Goal: Information Seeking & Learning: Learn about a topic

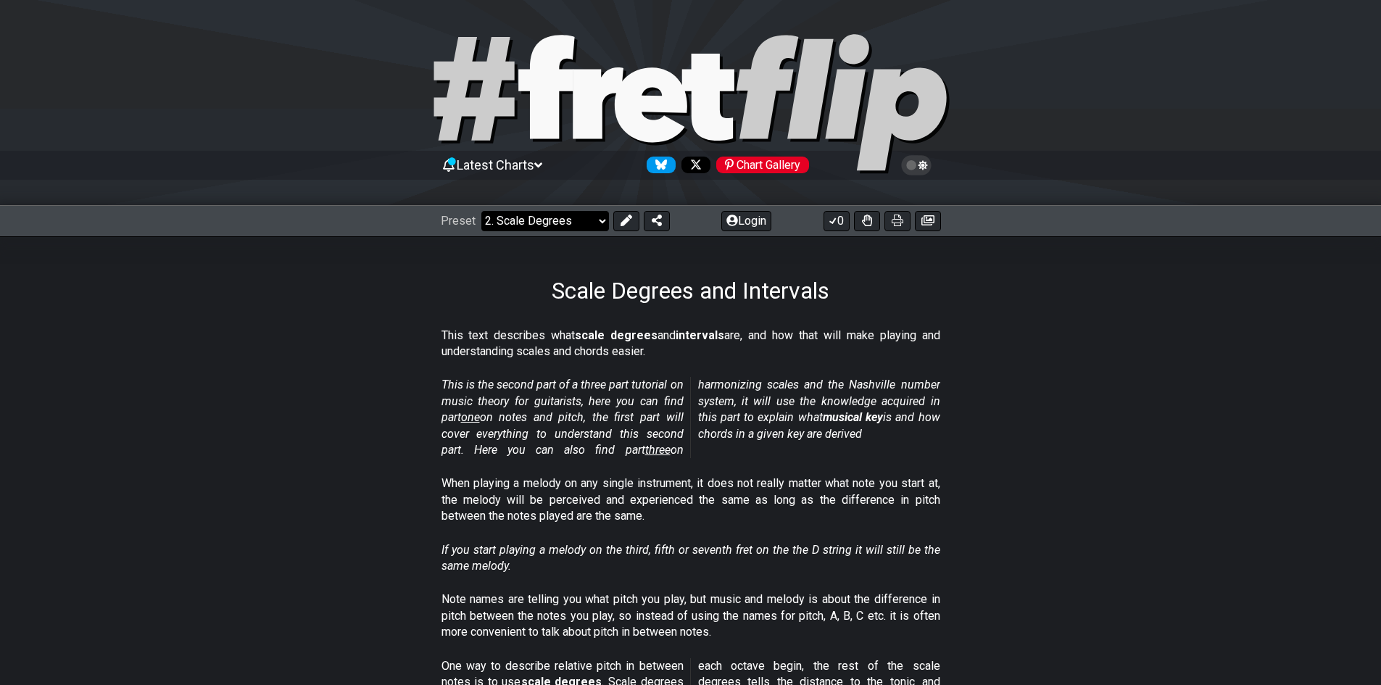
click at [583, 211] on select "Welcome to #fretflip! Initial Preset Custom Preset Minor Pentatonic Major Penta…" at bounding box center [545, 221] width 128 height 20
click at [481, 211] on select "Welcome to #fretflip! Initial Preset Custom Preset Minor Pentatonic Major Penta…" at bounding box center [545, 221] width 128 height 20
select select "/welcome"
select select "C"
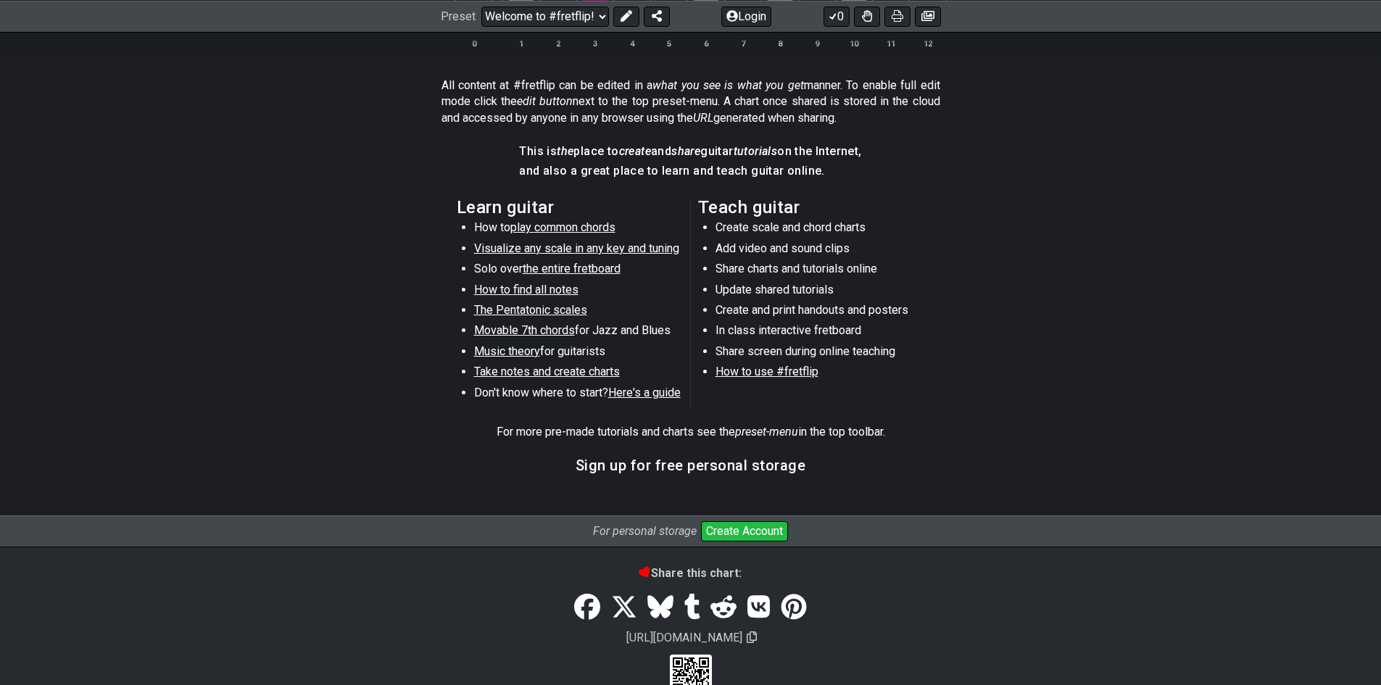
scroll to position [691, 0]
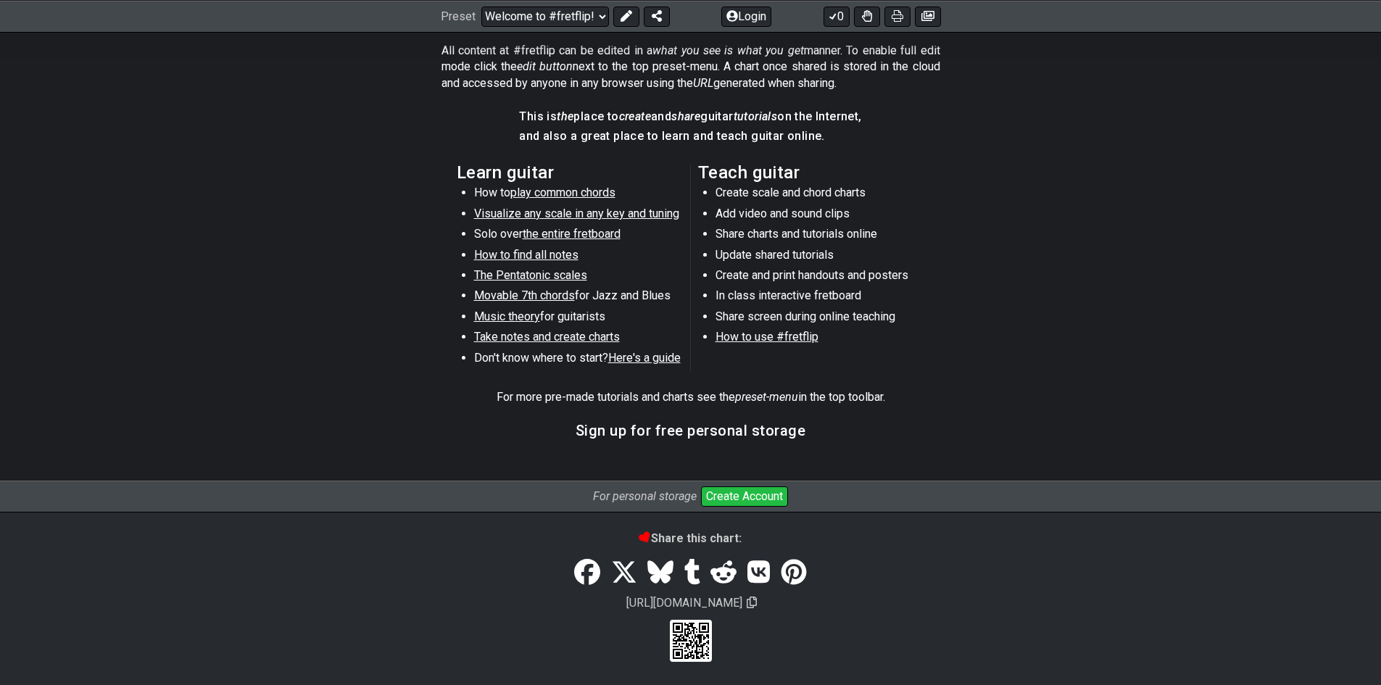
click at [499, 317] on span "Music theory" at bounding box center [507, 316] width 66 height 14
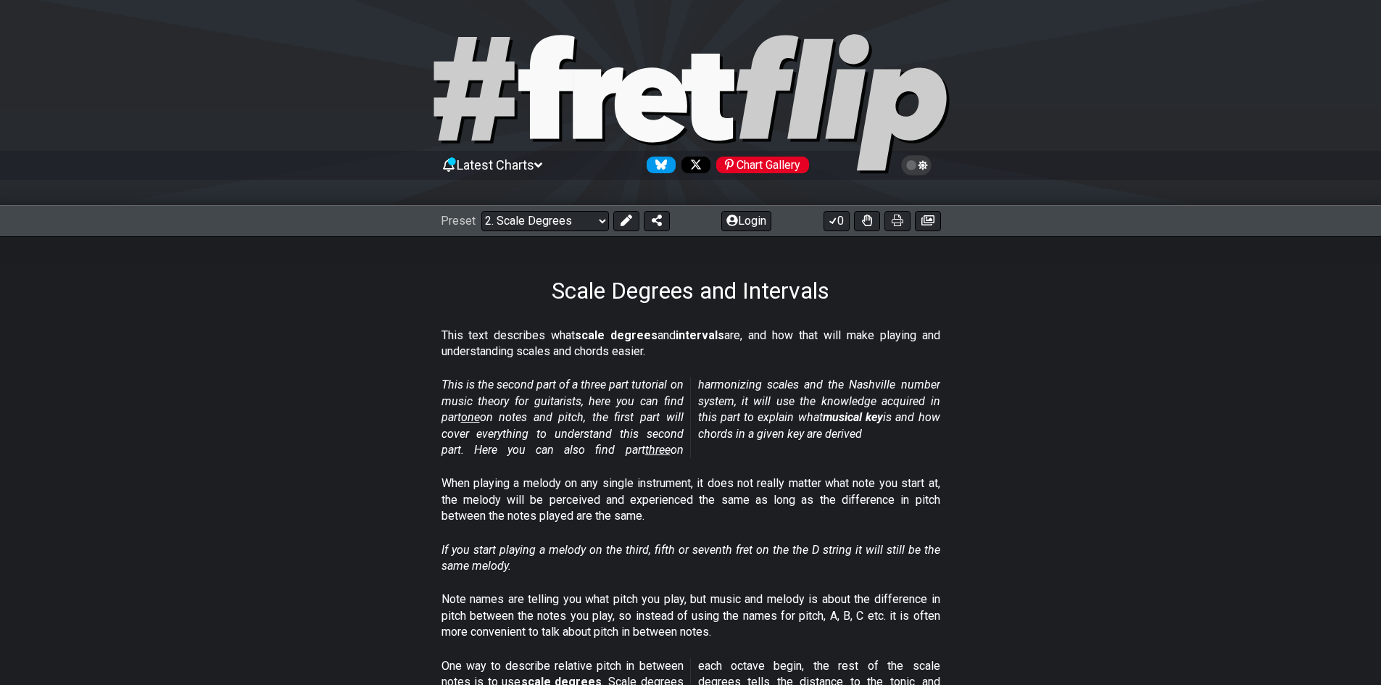
click at [580, 129] on icon at bounding box center [598, 102] width 51 height 71
select select "/welcome"
select select "C"
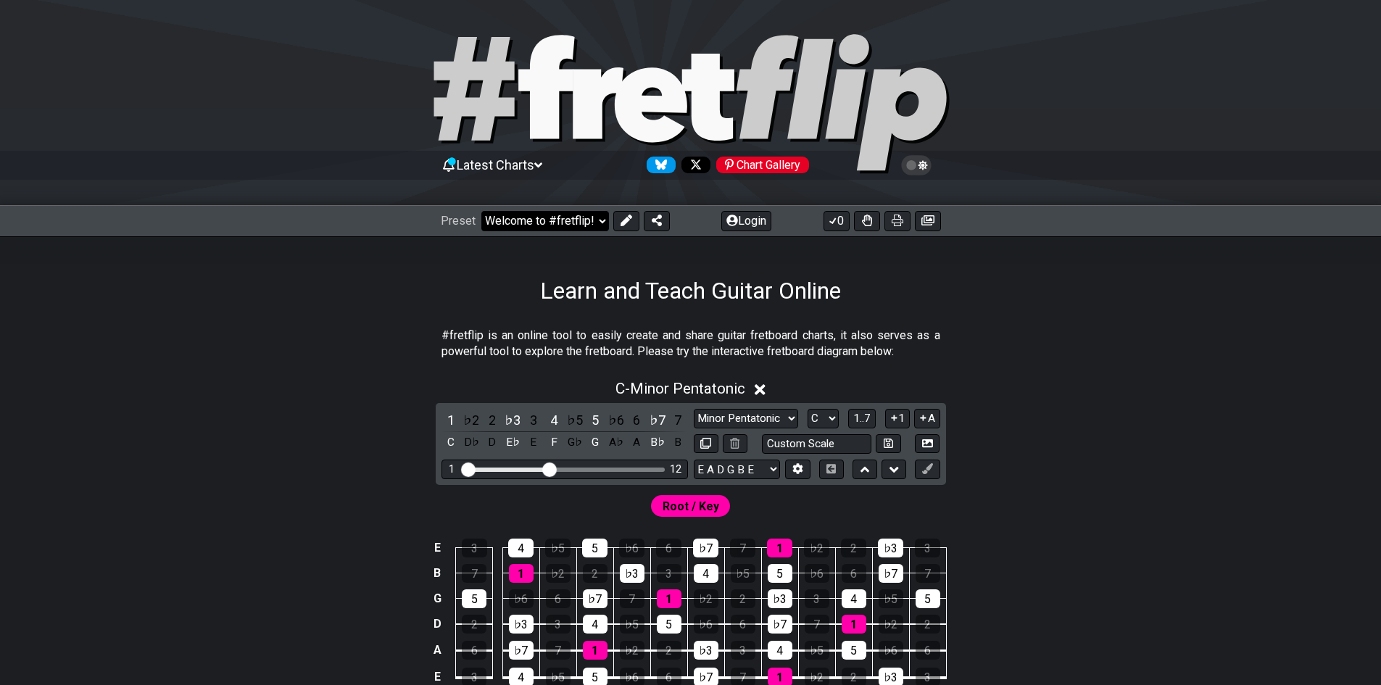
click at [507, 230] on select "Welcome to #fretflip! Initial Preset Custom Preset Minor Pentatonic Major Penta…" at bounding box center [545, 221] width 128 height 20
click at [481, 211] on select "Welcome to #fretflip! Initial Preset Custom Preset Minor Pentatonic Major Penta…" at bounding box center [545, 221] width 128 height 20
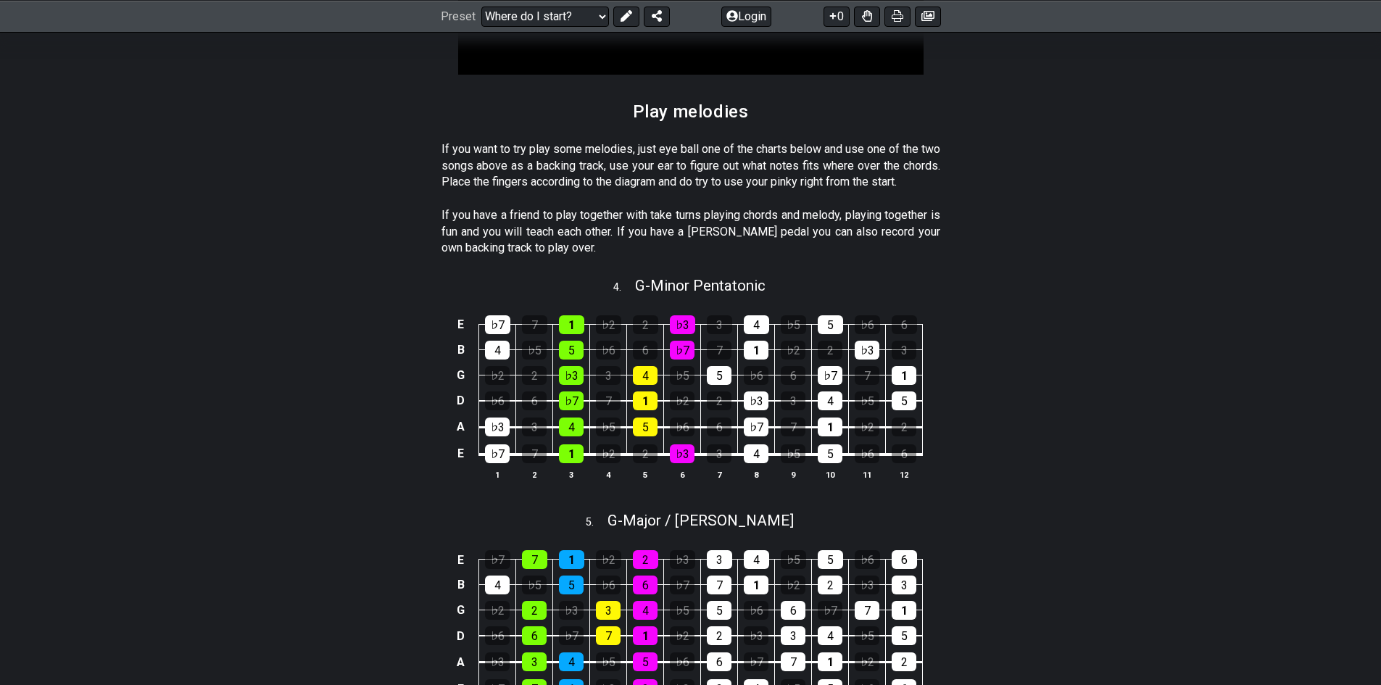
scroll to position [1522, 0]
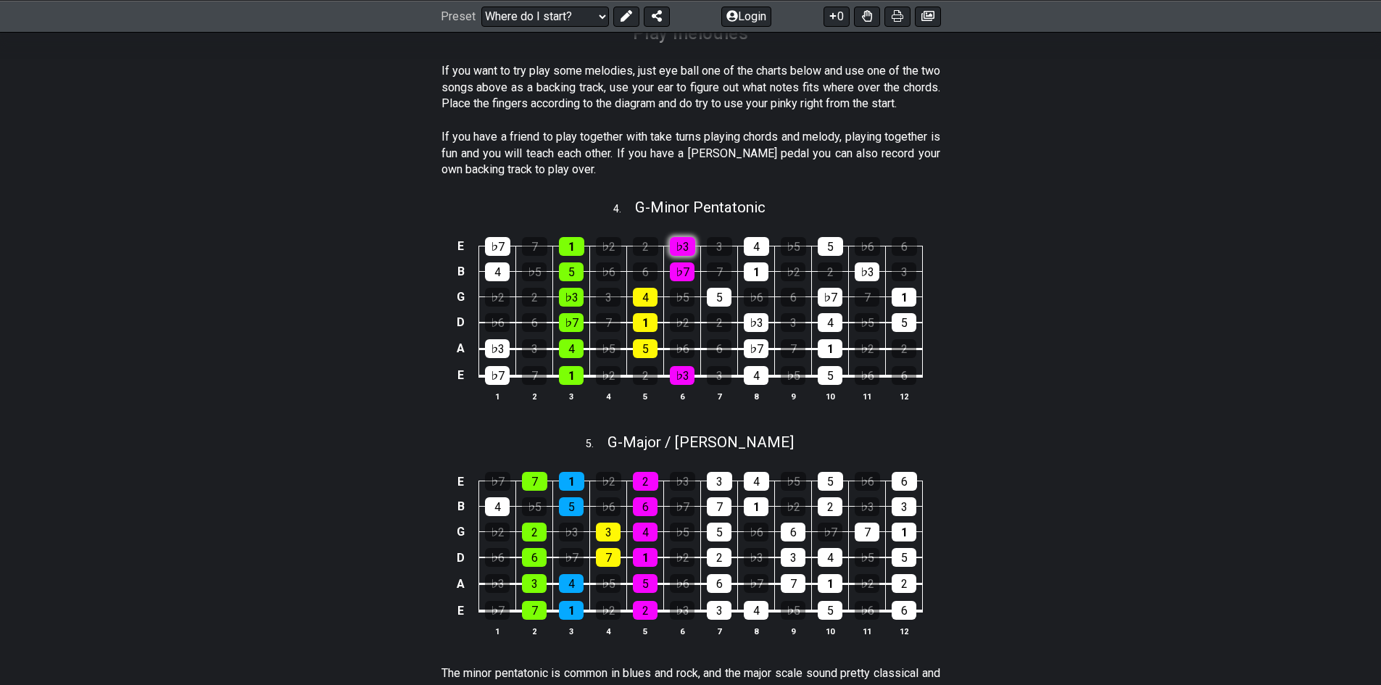
click at [684, 256] on div "♭3" at bounding box center [682, 246] width 25 height 19
click at [679, 281] on div "♭7" at bounding box center [682, 271] width 25 height 19
click at [681, 281] on div "♭7" at bounding box center [682, 271] width 25 height 19
click at [686, 253] on div "♭3" at bounding box center [682, 246] width 25 height 19
drag, startPoint x: 686, startPoint y: 253, endPoint x: 1052, endPoint y: 170, distance: 375.4
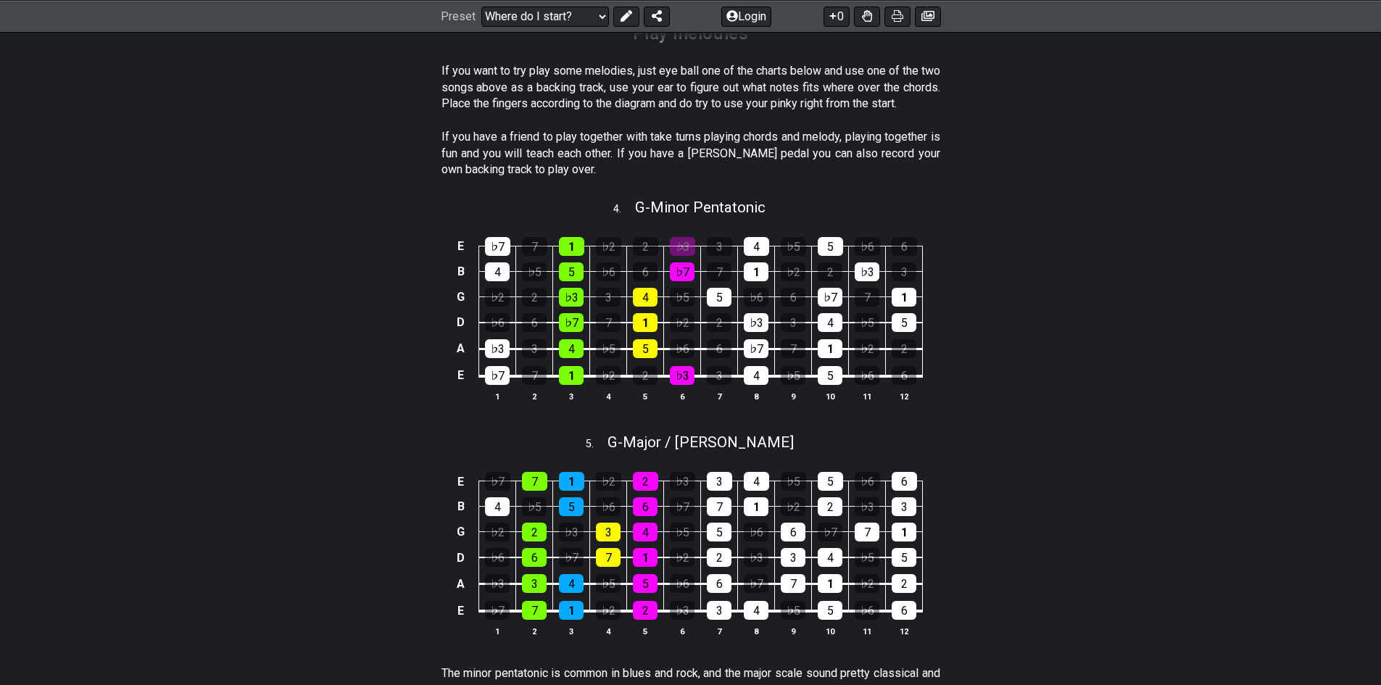
click at [1054, 170] on section "If you have a friend to play together with take turns playing chords and melody…" at bounding box center [690, 156] width 1131 height 66
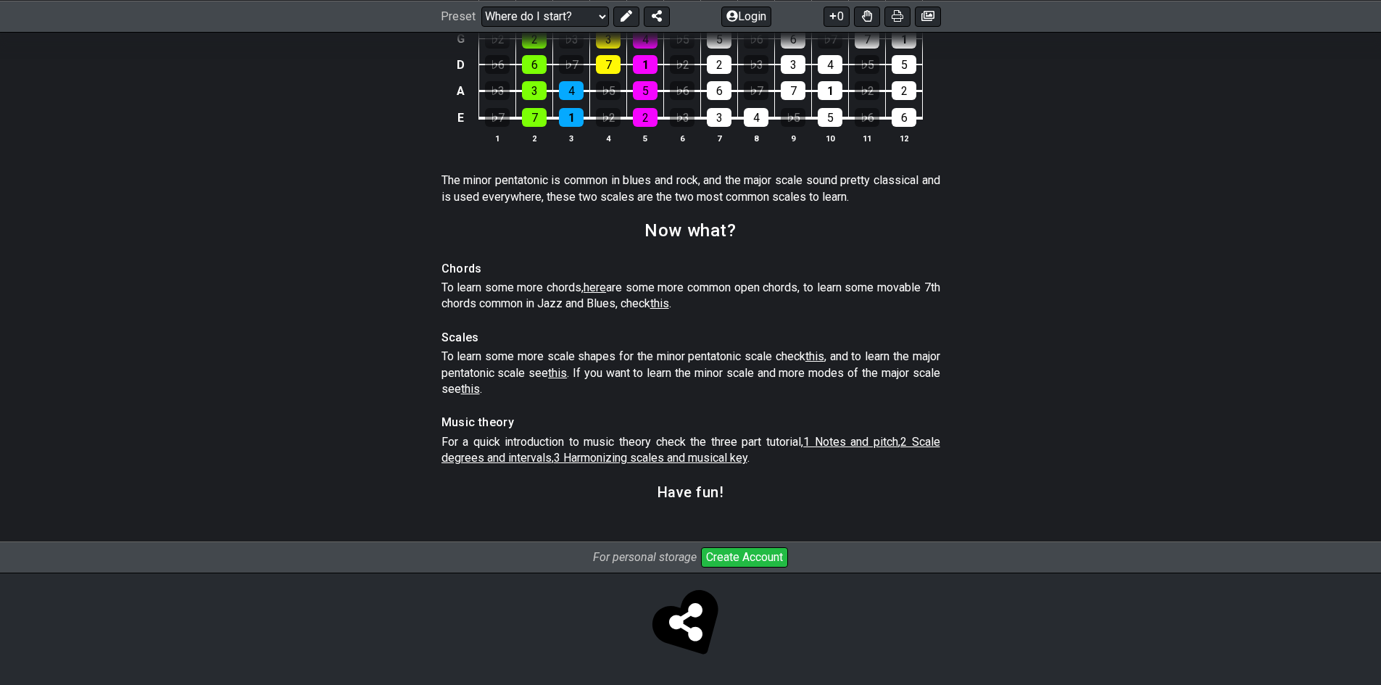
scroll to position [2029, 0]
click at [669, 304] on span "this" at bounding box center [659, 303] width 19 height 14
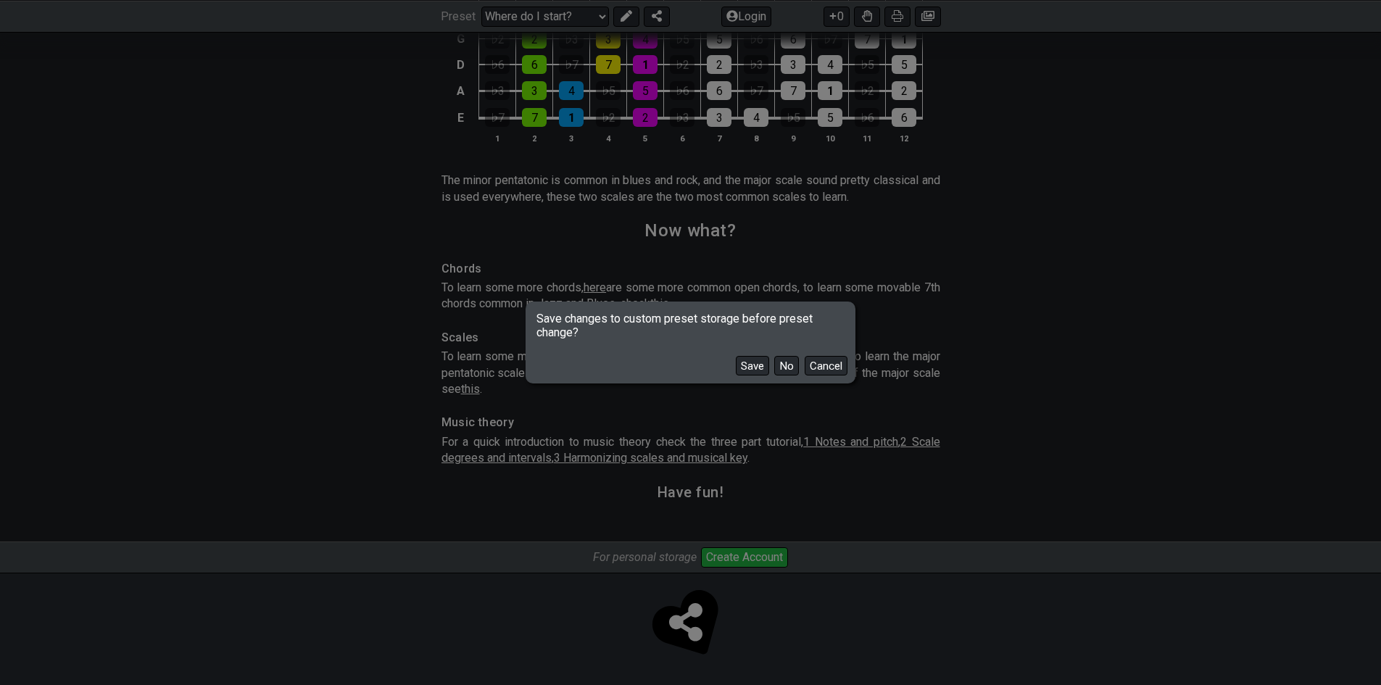
click at [767, 369] on button "Save" at bounding box center [752, 366] width 33 height 20
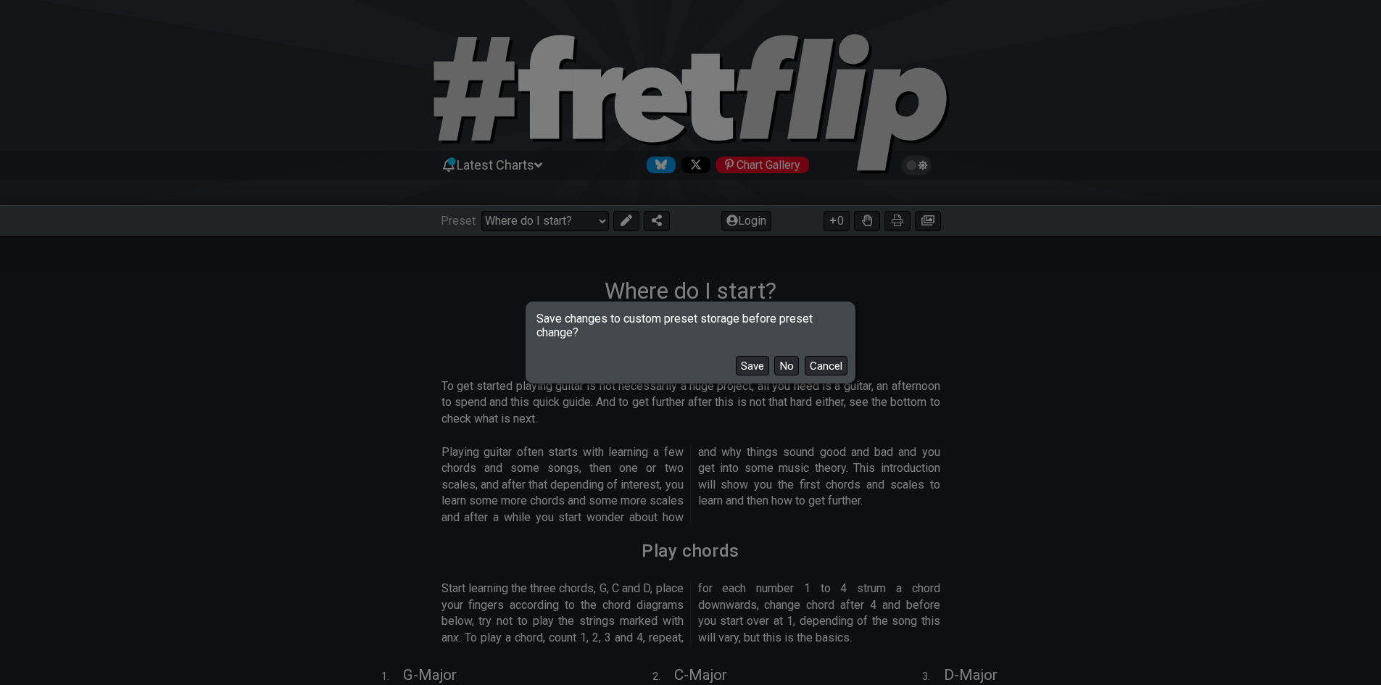
select select "/the-7-modes"
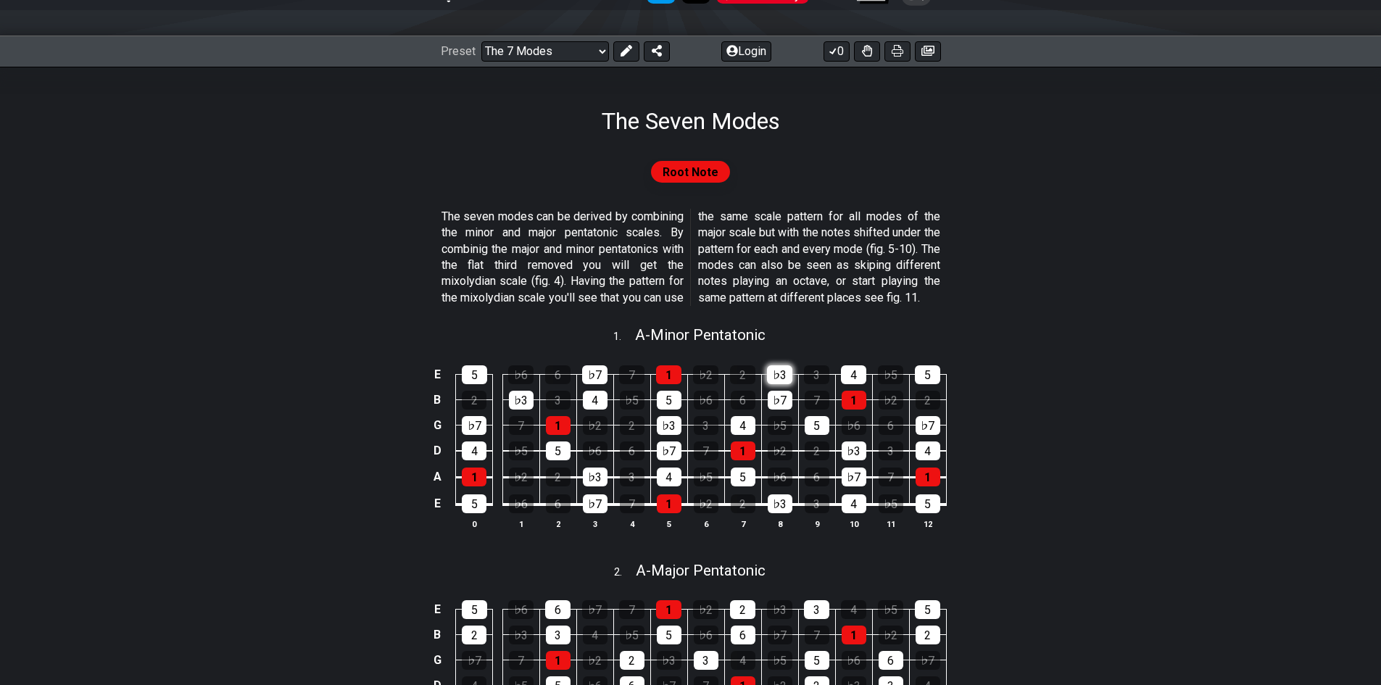
scroll to position [217, 0]
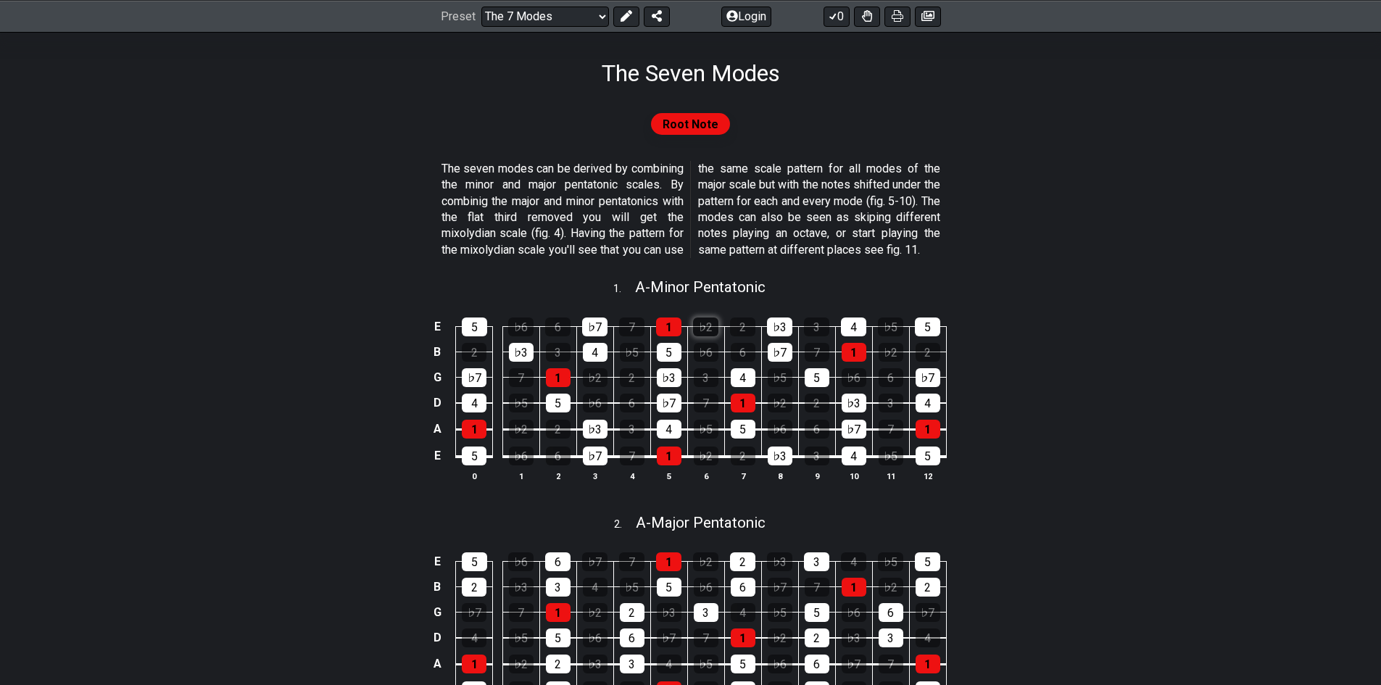
click at [695, 336] on div "♭2" at bounding box center [705, 326] width 25 height 19
click at [712, 336] on div "♭2" at bounding box center [705, 326] width 25 height 19
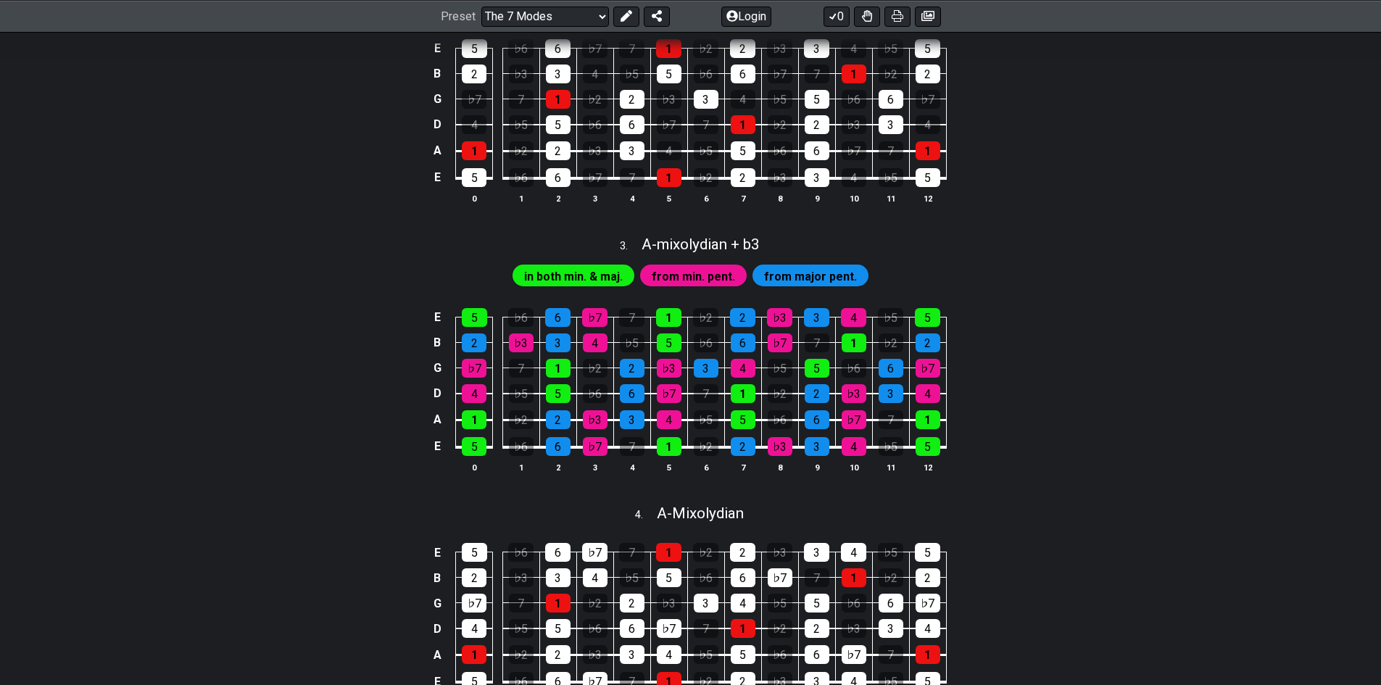
scroll to position [725, 0]
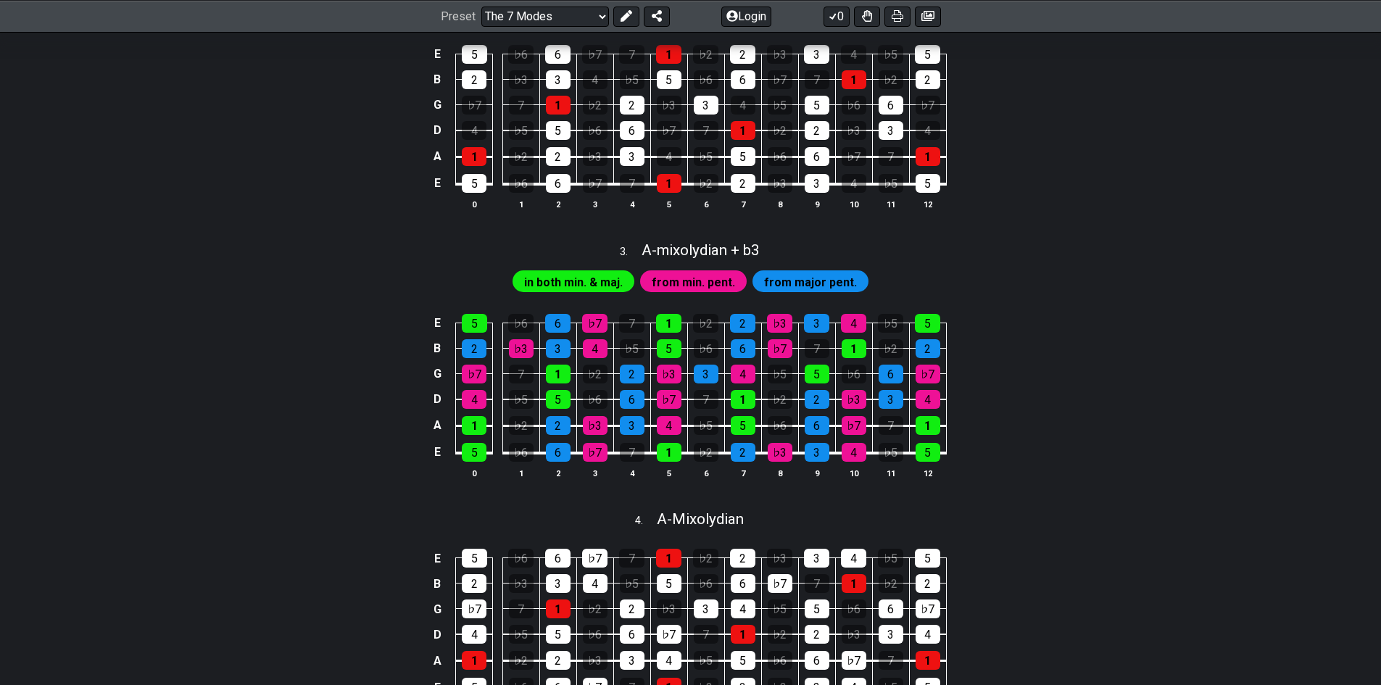
click at [603, 293] on span "in both min. & maj." at bounding box center [573, 282] width 99 height 21
click at [670, 291] on span "from min. pent." at bounding box center [693, 282] width 83 height 21
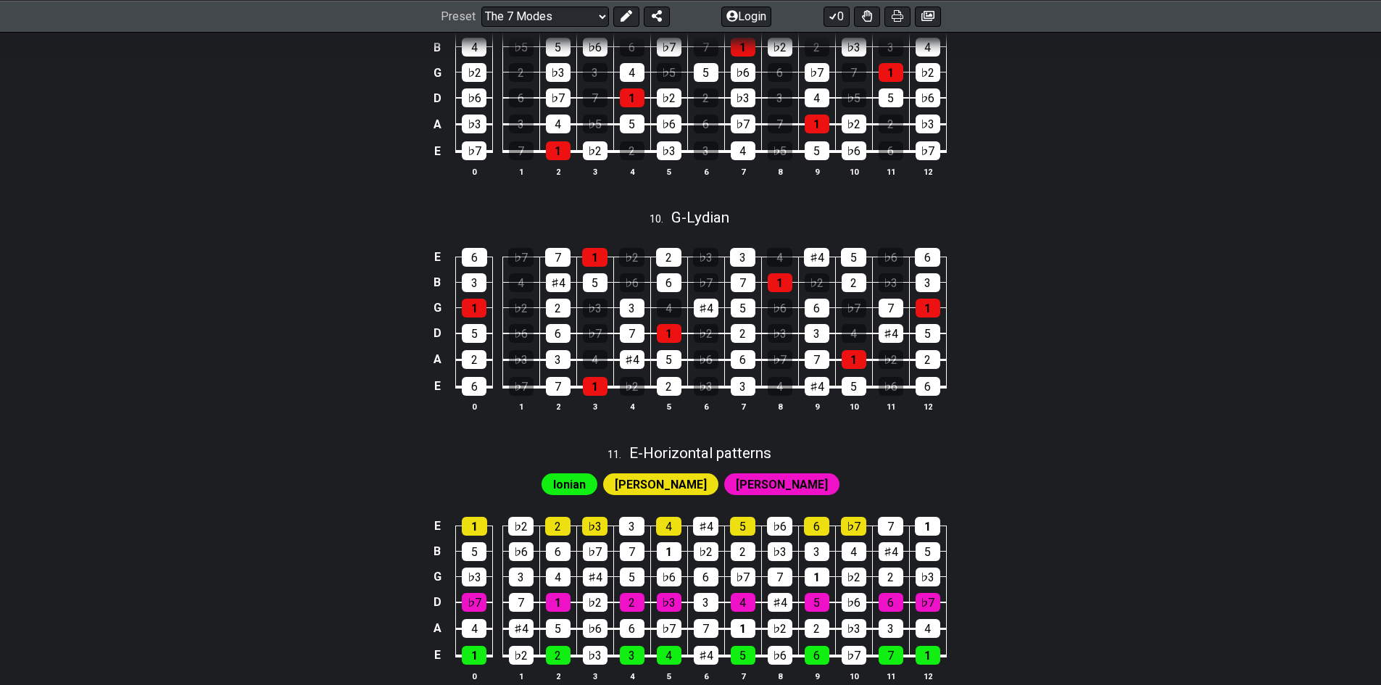
scroll to position [2642, 0]
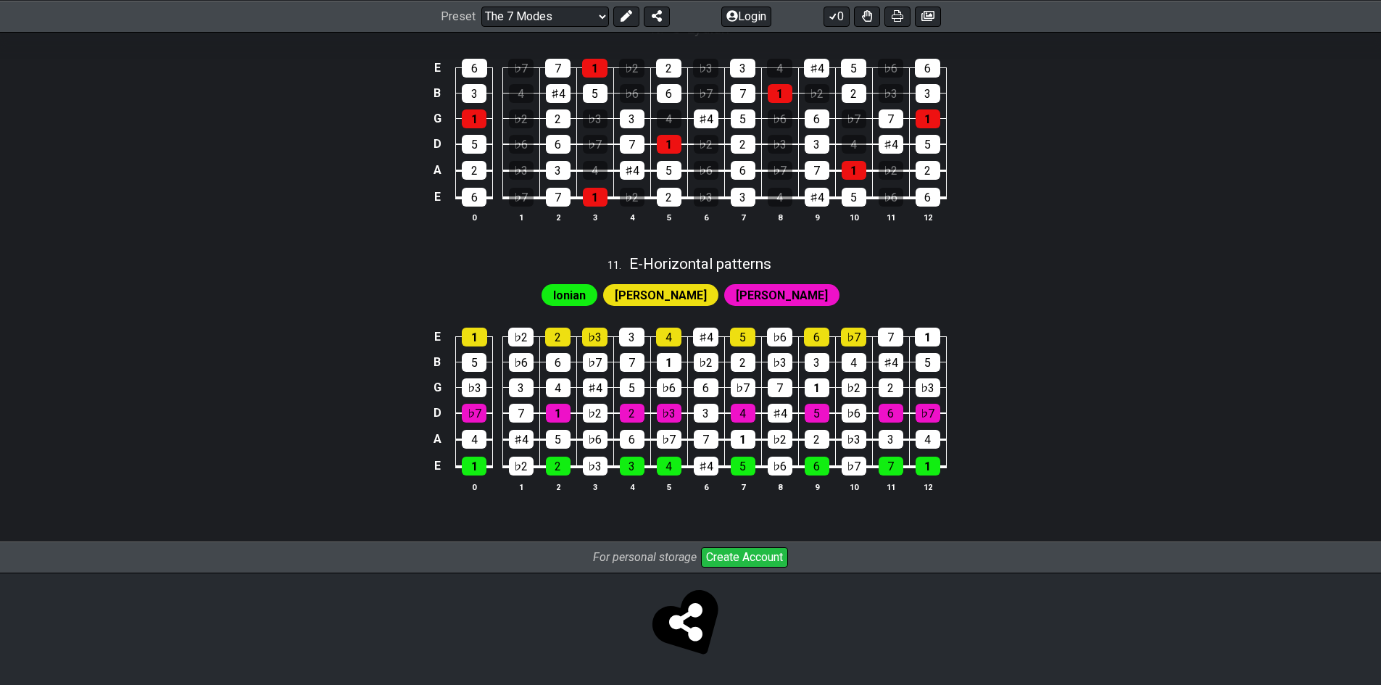
click at [586, 286] on span "Ionian" at bounding box center [569, 295] width 33 height 21
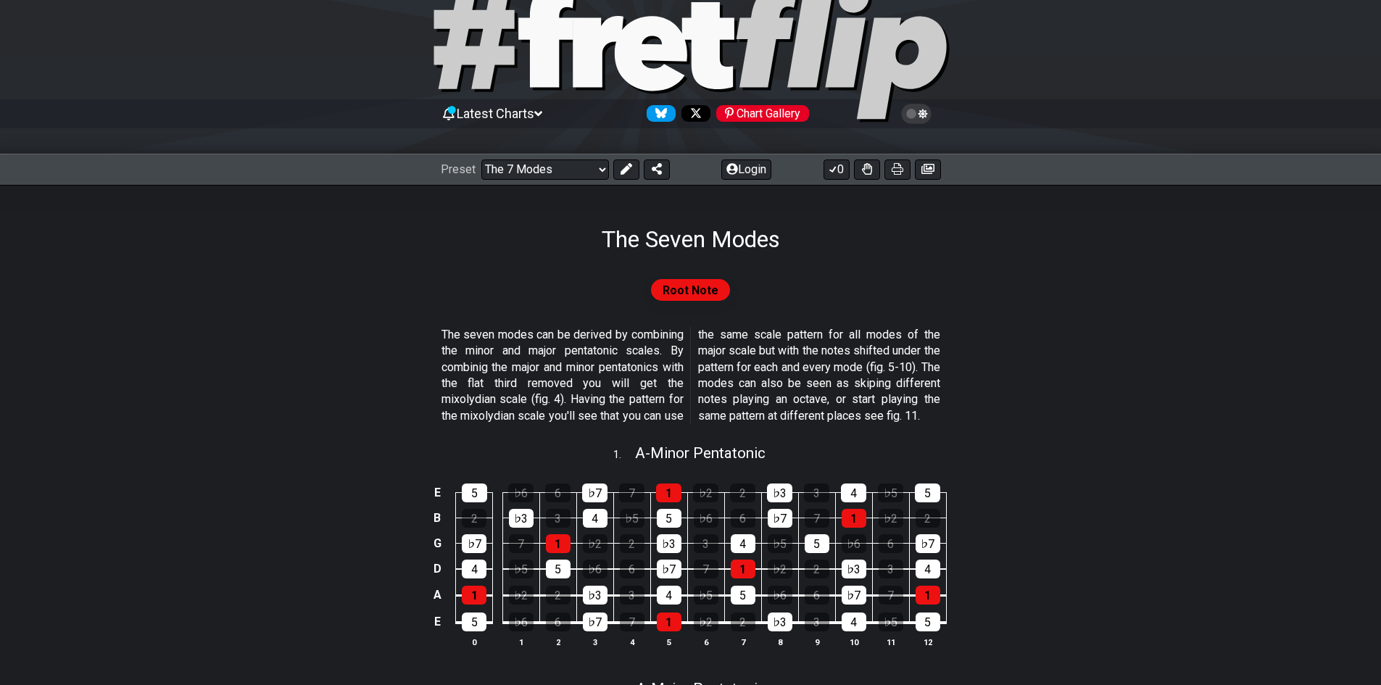
scroll to position [7, 0]
